Goal: Find specific page/section: Find specific page/section

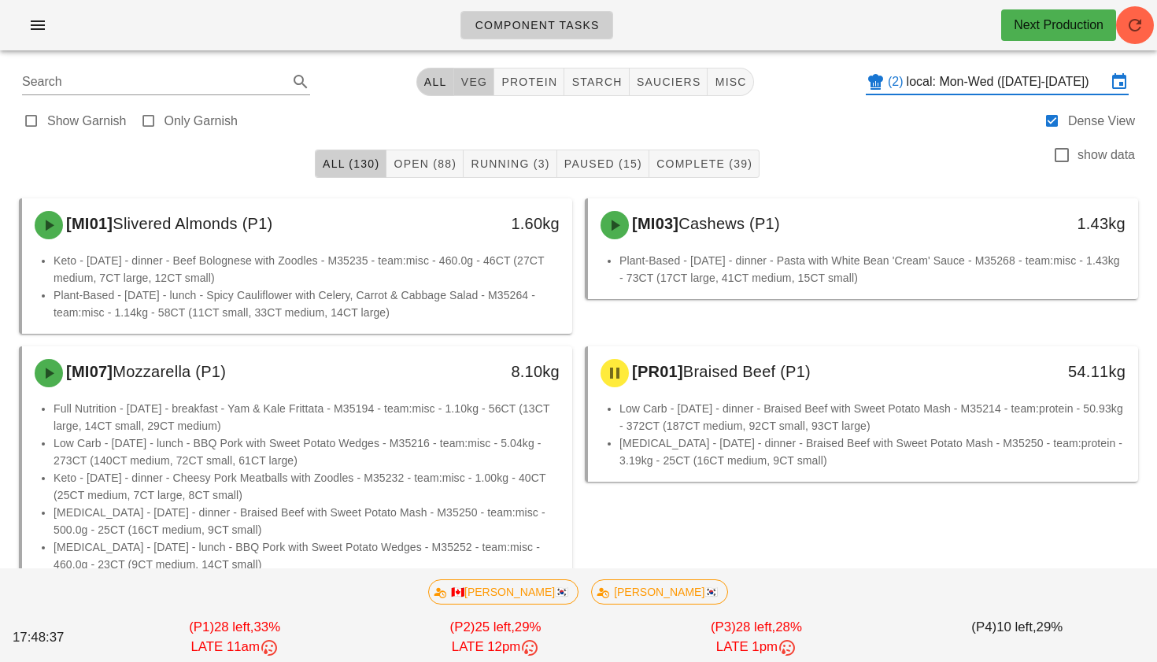
click at [469, 80] on span "veg" at bounding box center [474, 82] width 28 height 13
type input "team:veg"
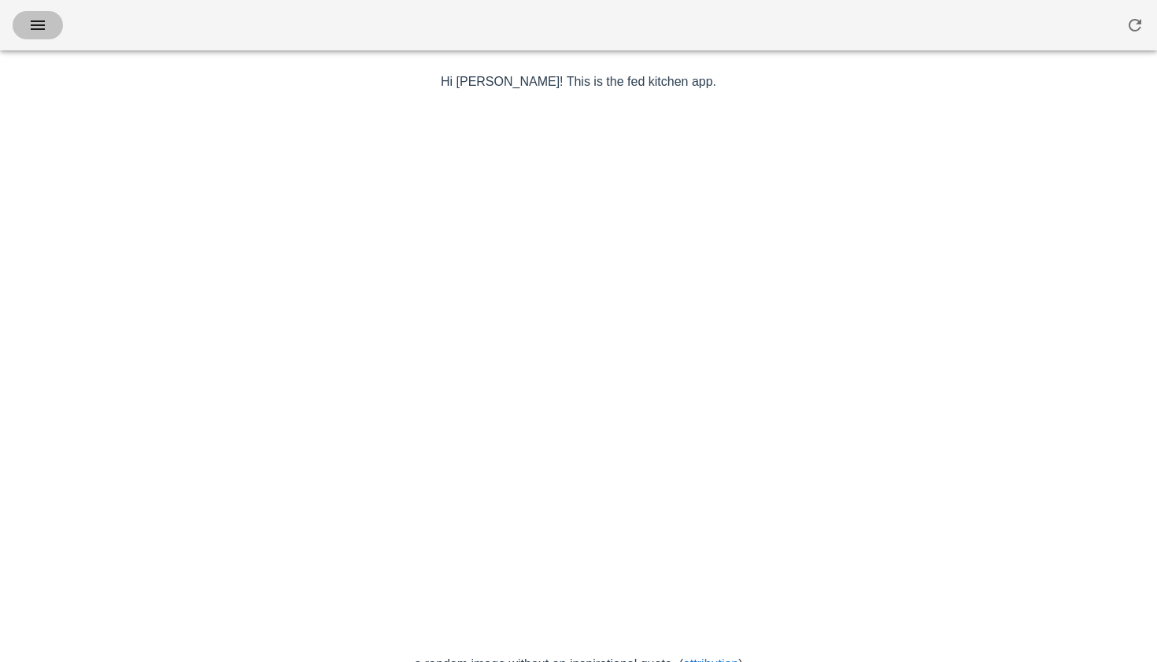
click at [39, 26] on icon "button" at bounding box center [37, 25] width 19 height 19
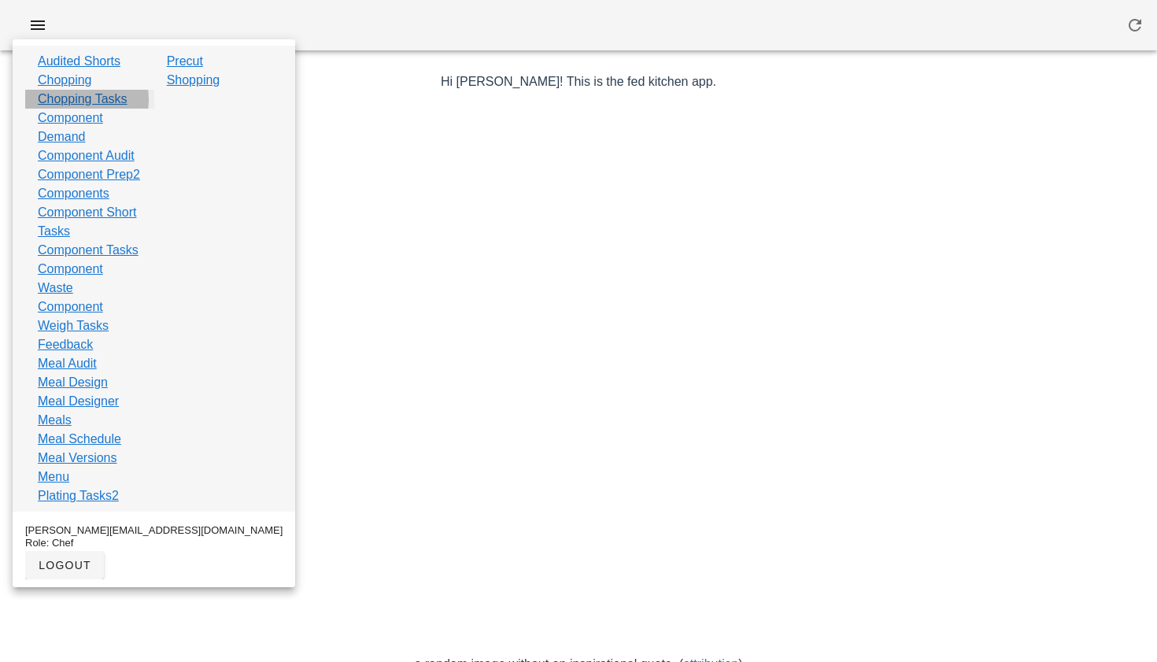
click at [77, 100] on link "Chopping Tasks" at bounding box center [83, 99] width 90 height 19
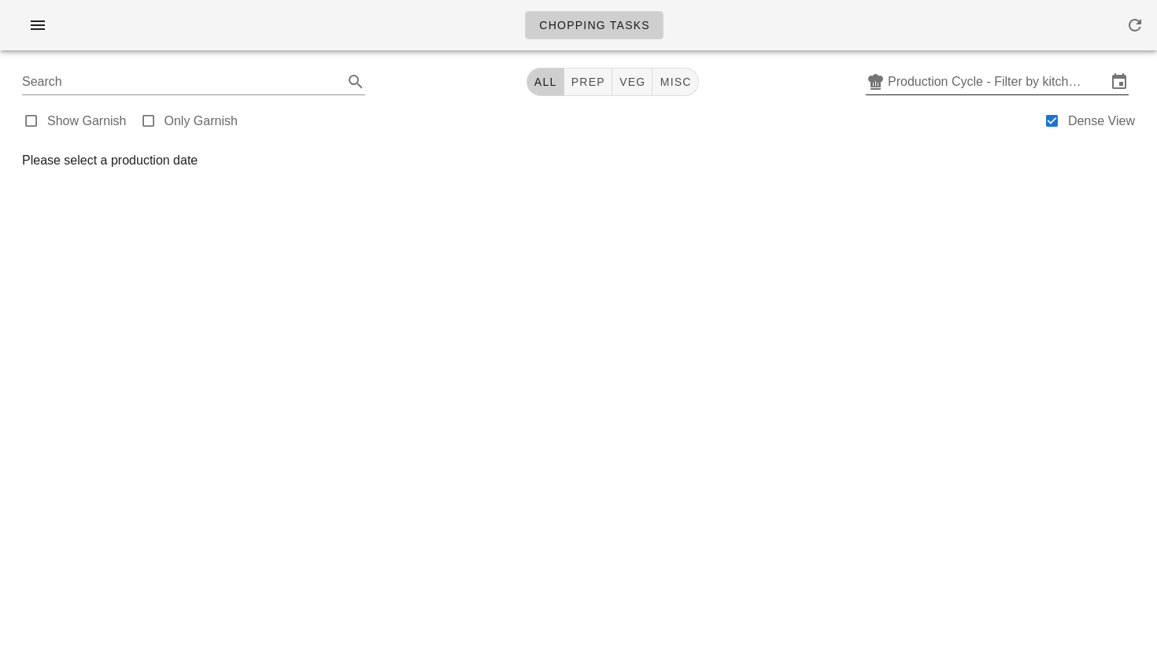
click at [964, 79] on input "Production Cycle - Filter by kitchen production schedules" at bounding box center [997, 81] width 219 height 25
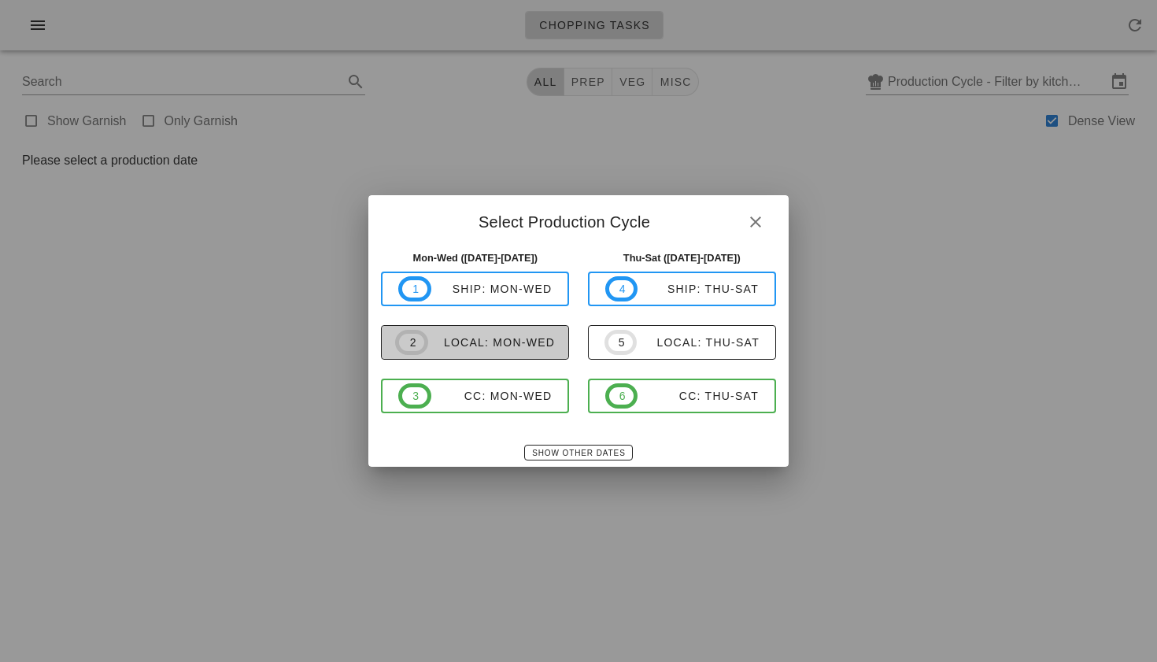
click at [472, 331] on span "2 local: Mon-Wed" at bounding box center [475, 342] width 160 height 25
type input "local: Mon-Wed ([DATE]-[DATE])"
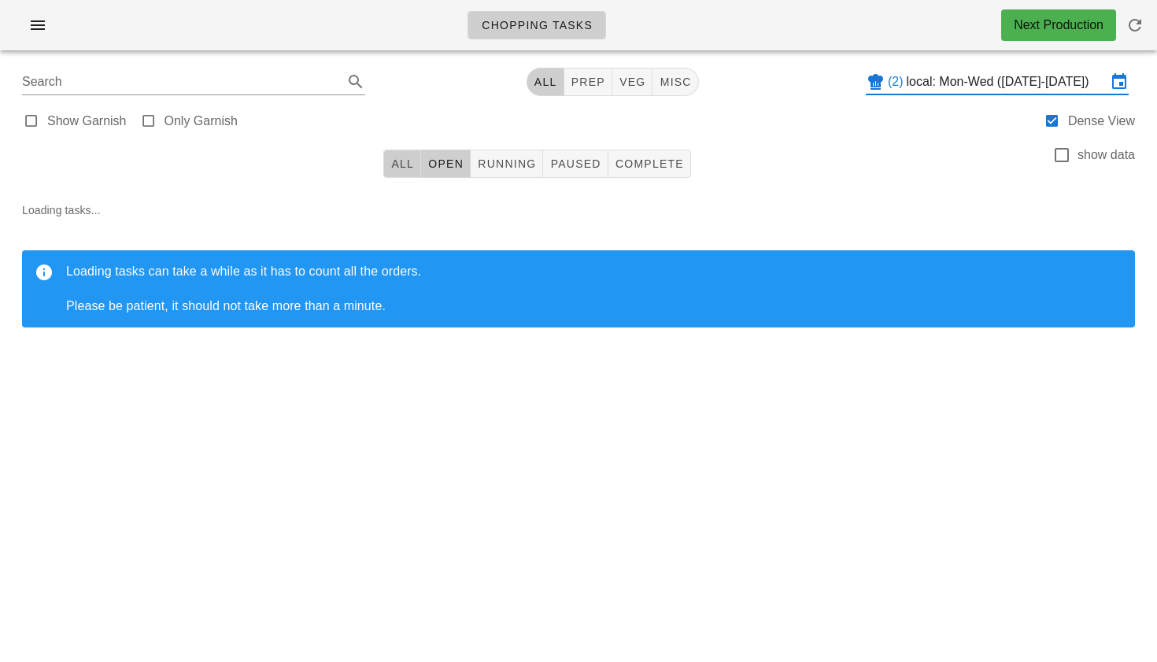
click at [408, 165] on span "All" at bounding box center [402, 163] width 24 height 13
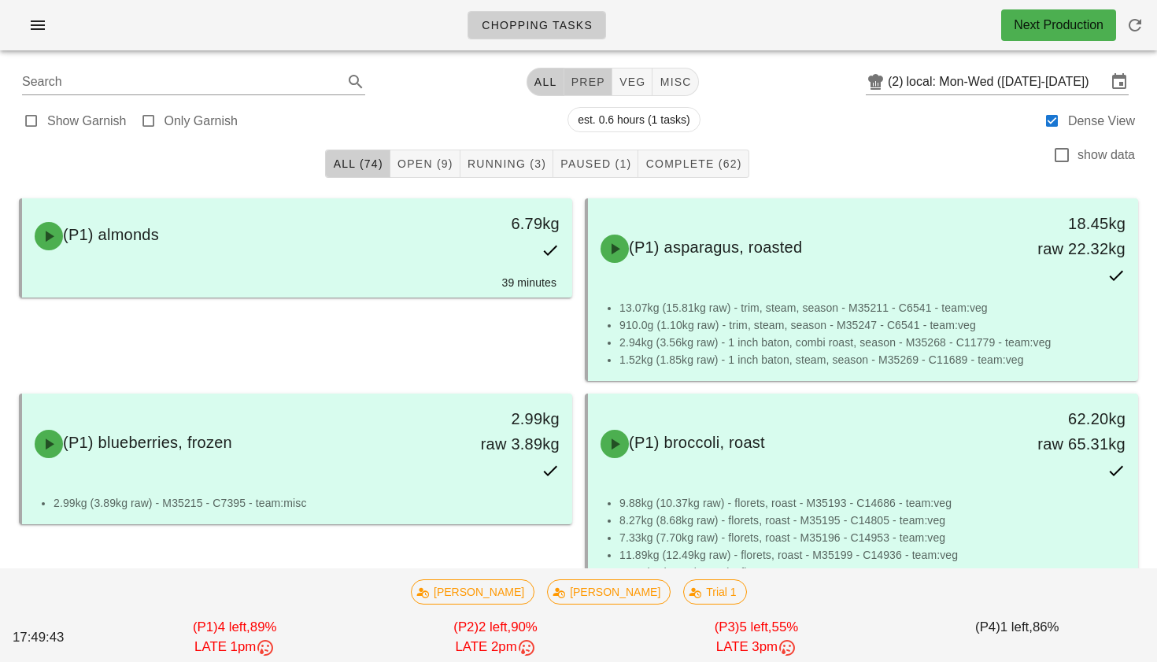
click at [578, 87] on span "prep" at bounding box center [587, 82] width 35 height 13
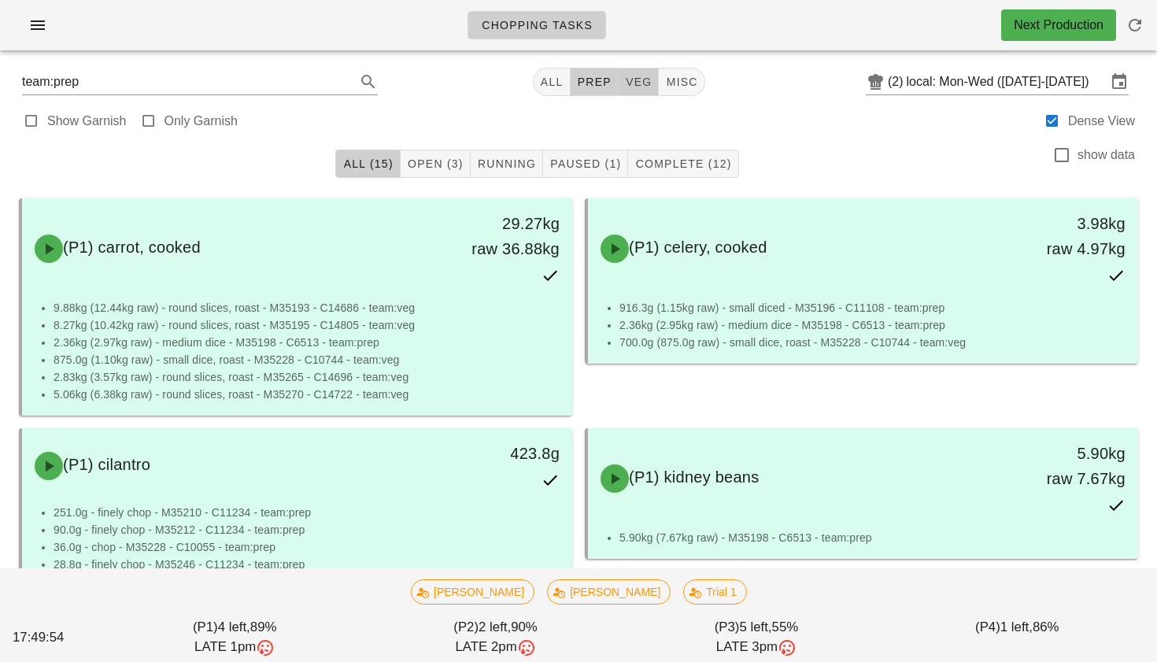
click at [625, 82] on span "veg" at bounding box center [639, 82] width 28 height 13
type input "team:veg"
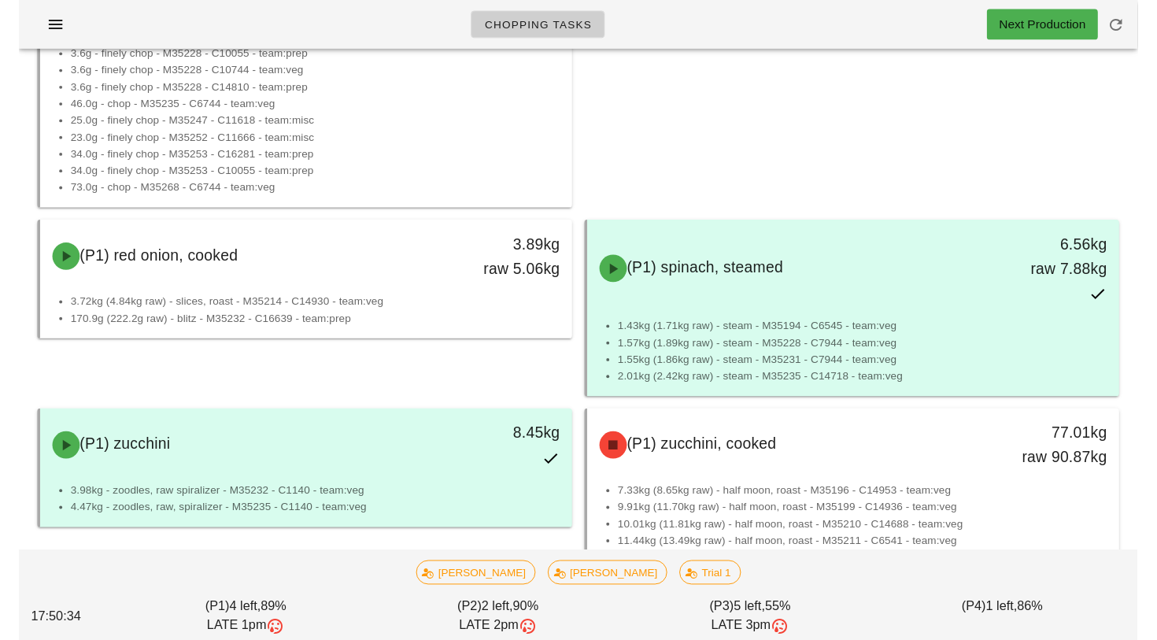
scroll to position [2130, 0]
